Goal: Task Accomplishment & Management: Use online tool/utility

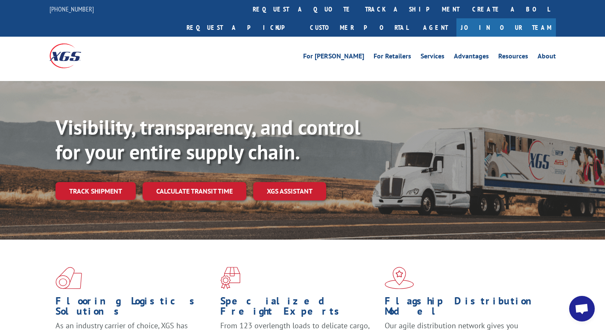
scroll to position [2828, 0]
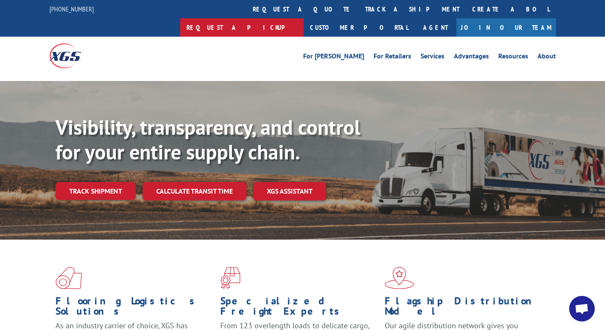
click at [303, 18] on link "Request a pickup" at bounding box center [241, 27] width 123 height 18
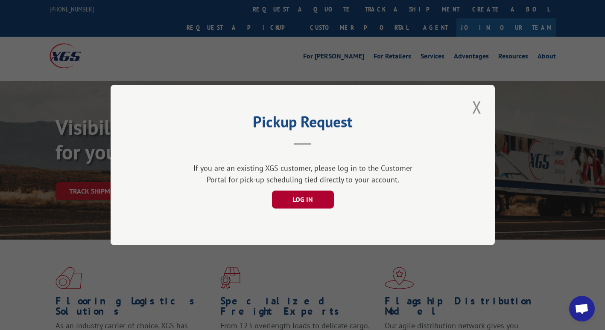
click at [306, 203] on button "LOG IN" at bounding box center [302, 200] width 62 height 18
click at [298, 200] on button "LOG IN" at bounding box center [302, 200] width 62 height 18
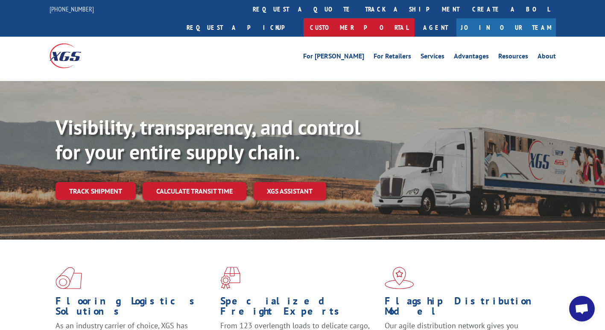
click at [414, 18] on link "Customer Portal" at bounding box center [358, 27] width 111 height 18
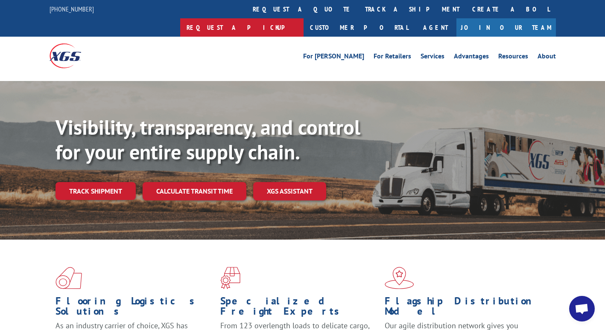
click at [303, 18] on link "Request a pickup" at bounding box center [241, 27] width 123 height 18
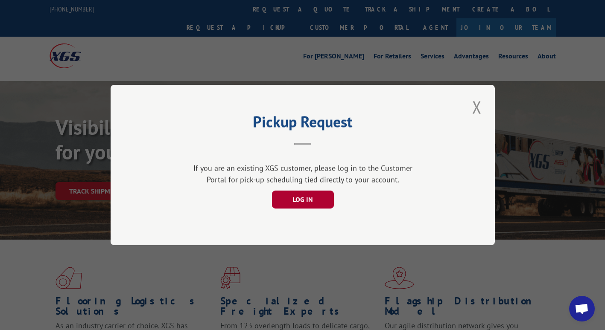
click at [299, 196] on button "LOG IN" at bounding box center [302, 200] width 62 height 18
